Goal: Information Seeking & Learning: Learn about a topic

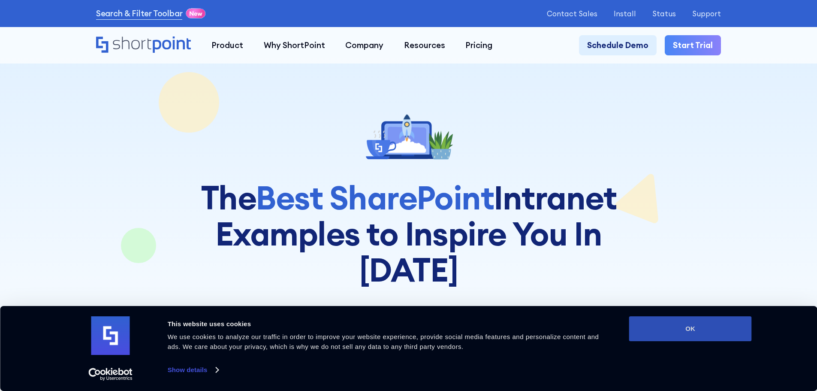
click at [675, 325] on button "OK" at bounding box center [690, 328] width 123 height 25
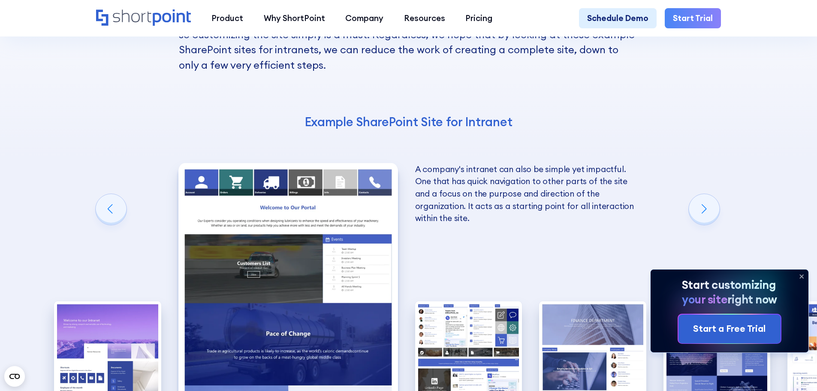
scroll to position [1458, 0]
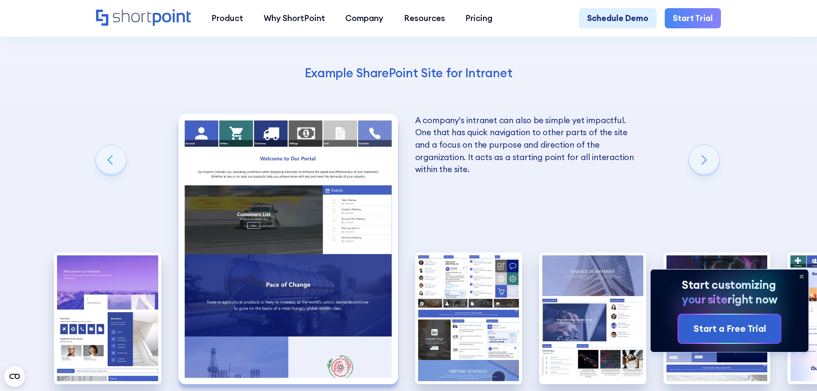
click at [802, 275] on icon at bounding box center [801, 276] width 3 height 3
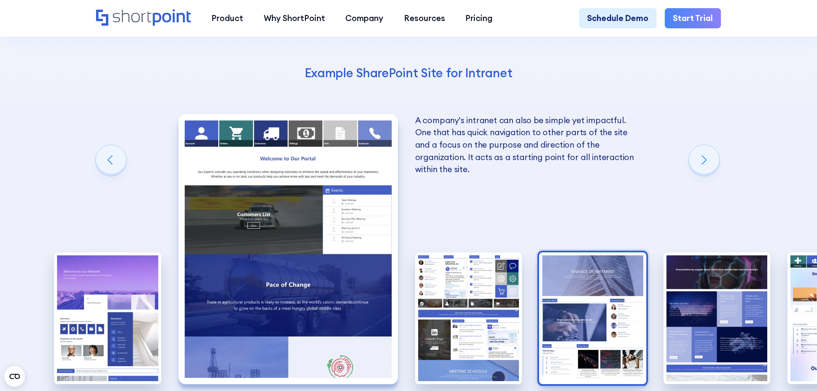
click at [586, 271] on img "4 / 10" at bounding box center [592, 318] width 107 height 132
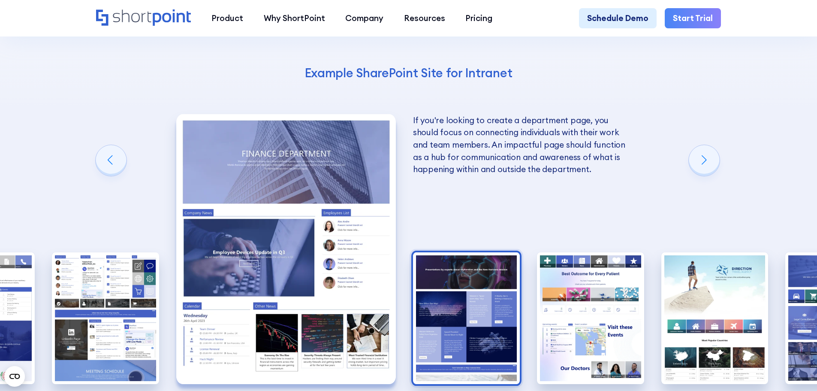
click at [507, 275] on img "5 / 10" at bounding box center [466, 318] width 107 height 132
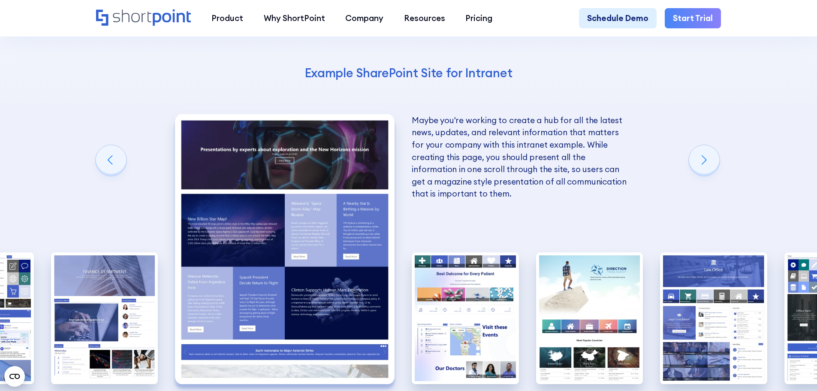
click at [327, 220] on img "5 / 10" at bounding box center [285, 249] width 220 height 270
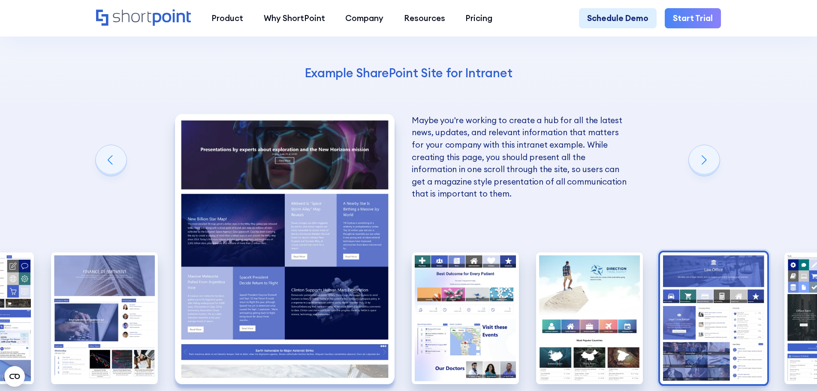
click at [734, 268] on img "8 / 10" at bounding box center [713, 318] width 107 height 132
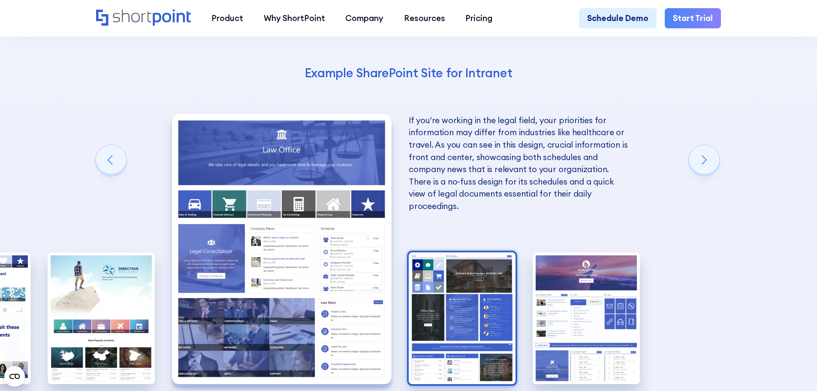
click at [465, 271] on img "9 / 10" at bounding box center [462, 318] width 107 height 132
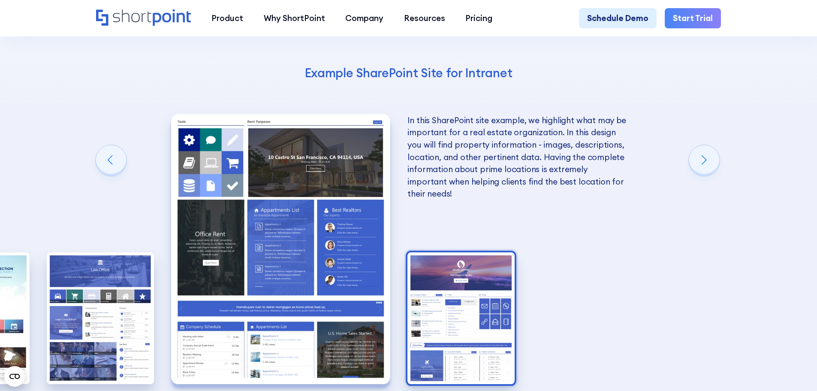
click at [492, 296] on img "10 / 10" at bounding box center [460, 318] width 107 height 132
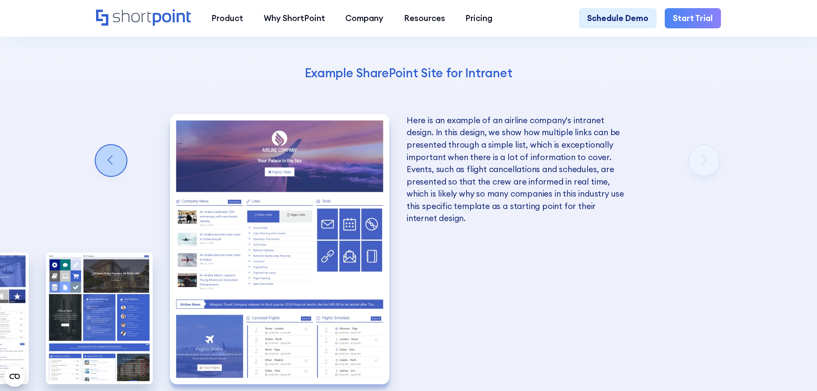
click at [106, 145] on div "Previous slide" at bounding box center [111, 160] width 31 height 31
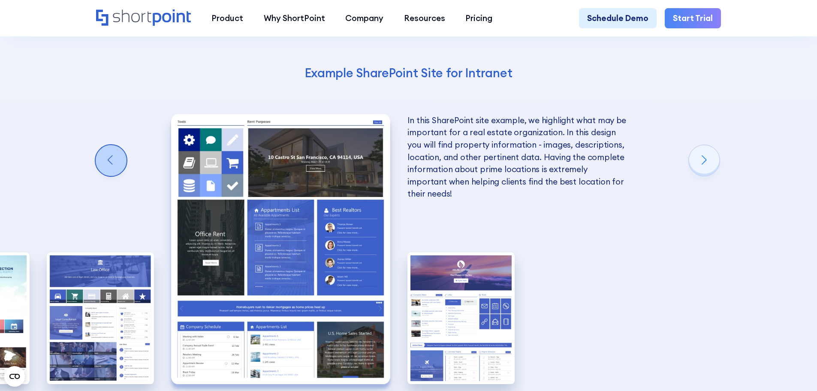
click at [101, 145] on div "Previous slide" at bounding box center [111, 160] width 31 height 31
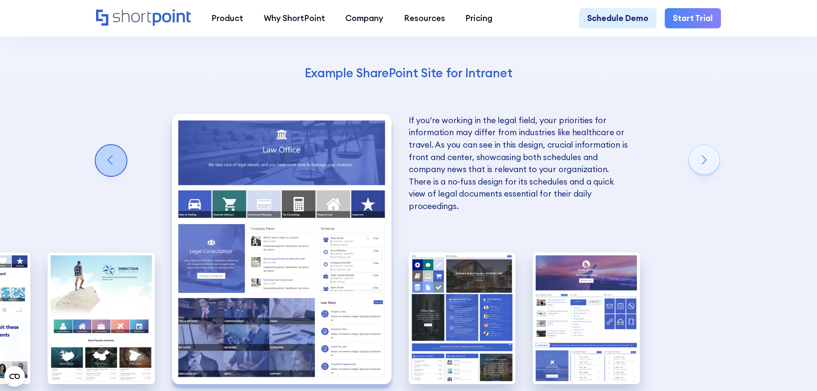
click at [101, 145] on div "Previous slide" at bounding box center [111, 160] width 31 height 31
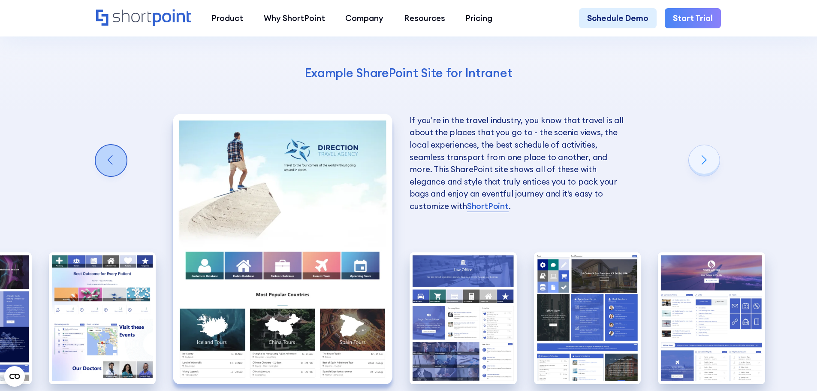
click at [101, 145] on div "Previous slide" at bounding box center [111, 160] width 31 height 31
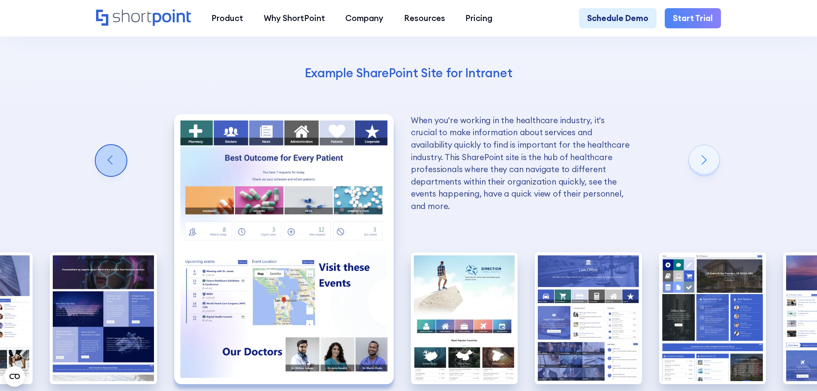
click at [101, 145] on div "Previous slide" at bounding box center [111, 160] width 31 height 31
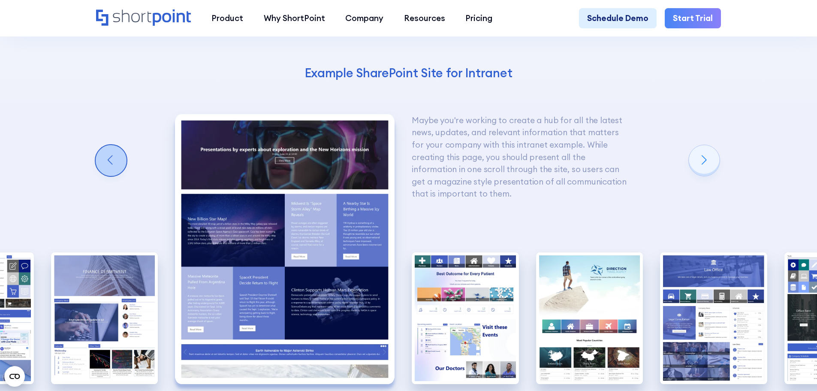
click at [101, 145] on div "Previous slide" at bounding box center [111, 160] width 31 height 31
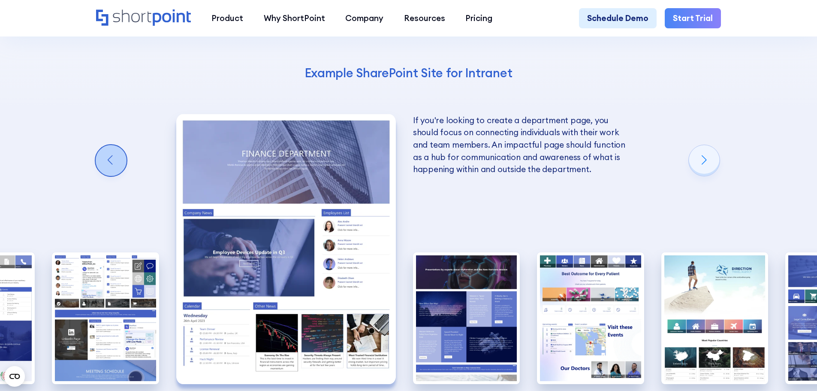
click at [101, 145] on div "Previous slide" at bounding box center [111, 160] width 31 height 31
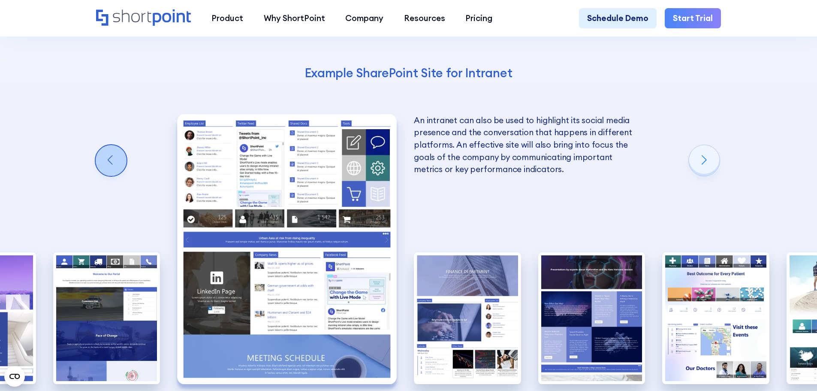
click at [101, 145] on div "Previous slide" at bounding box center [111, 160] width 31 height 31
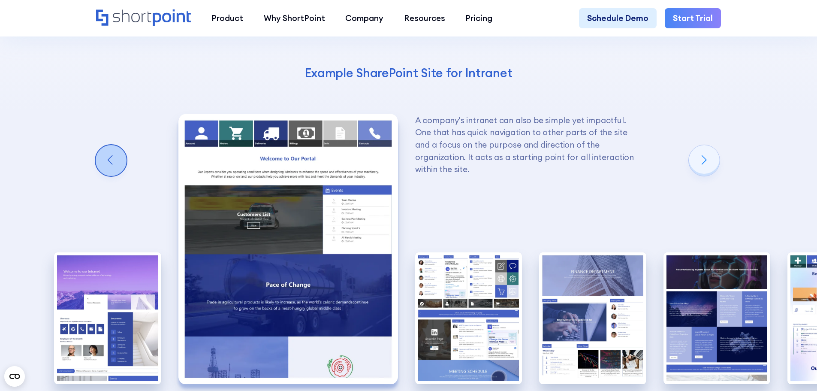
click at [101, 145] on div "Previous slide" at bounding box center [111, 160] width 31 height 31
